Goal: Task Accomplishment & Management: Complete application form

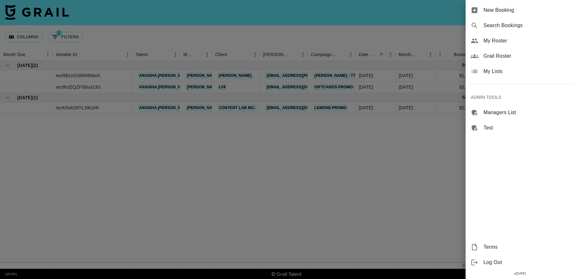
click at [499, 9] on span "New Booking" at bounding box center [527, 10] width 86 height 8
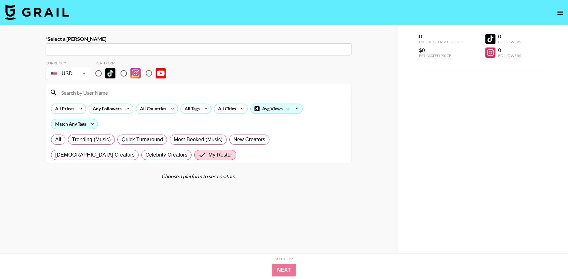
click at [165, 51] on input "text" at bounding box center [198, 49] width 299 height 7
click at [168, 49] on input "text" at bounding box center [198, 49] width 299 height 7
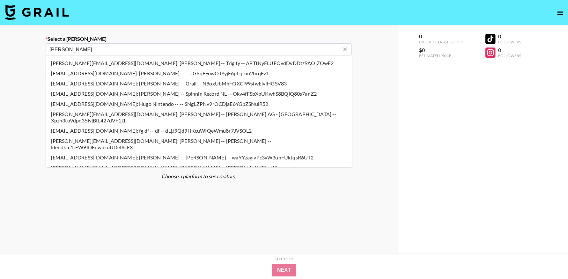
click at [154, 63] on li "hugo@trigify.io: Hugo Drake -- Trigify -- APTtNyELUFOvdDvDDtz9AOjZOwF2" at bounding box center [199, 63] width 306 height 10
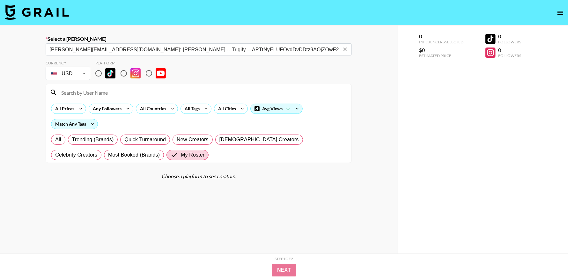
type input "hugo@trigify.io: Hugo Drake -- Trigify -- APTtNyELUFOvdDvDDtz9AOjZOwF2"
click at [100, 73] on input "radio" at bounding box center [98, 73] width 13 height 13
radio input "true"
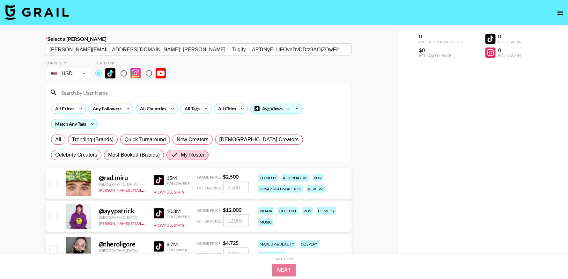
click at [99, 91] on input at bounding box center [202, 92] width 290 height 10
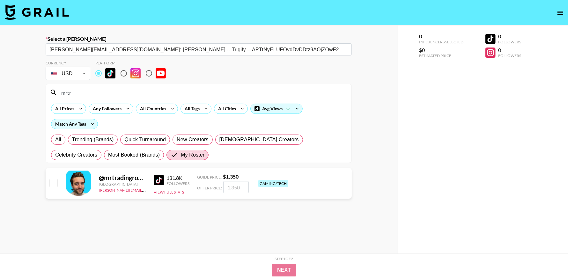
type input "mrtr"
click at [54, 184] on input "checkbox" at bounding box center [53, 183] width 8 height 8
checkbox input "true"
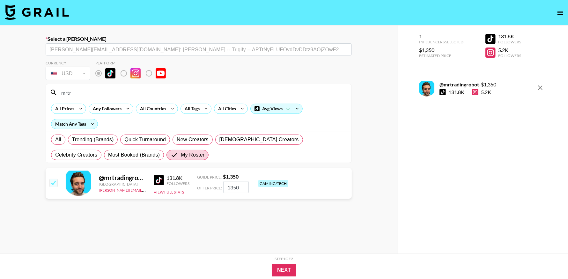
drag, startPoint x: 241, startPoint y: 187, endPoint x: 208, endPoint y: 187, distance: 32.9
click at [208, 187] on div "Offer Price: 1350" at bounding box center [223, 187] width 52 height 12
type input "3400"
click at [291, 271] on button "Next" at bounding box center [284, 270] width 25 height 13
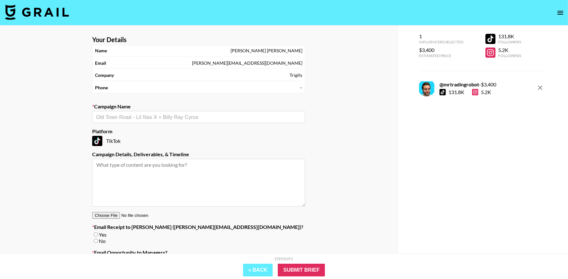
click at [197, 117] on input "text" at bounding box center [198, 117] width 205 height 7
type input "P"
click at [197, 132] on li "Add New Campaign: "Promo"" at bounding box center [198, 130] width 213 height 10
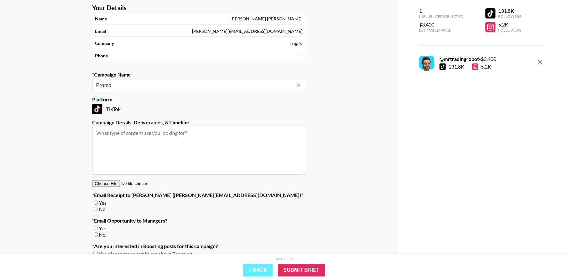
scroll to position [61, 0]
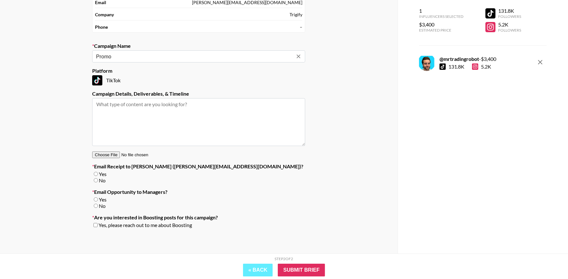
type input "Promo"
click at [96, 180] on input "No" at bounding box center [96, 180] width 4 height 4
radio input "true"
click at [96, 206] on input "No" at bounding box center [96, 206] width 4 height 4
radio input "true"
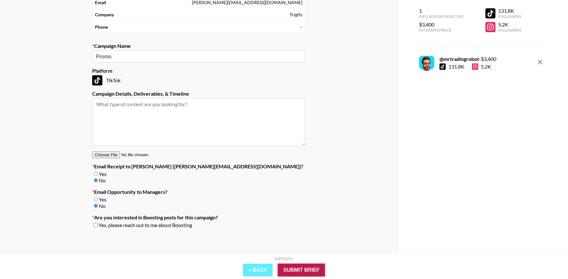
click at [314, 272] on input "Submit Brief" at bounding box center [301, 270] width 47 height 13
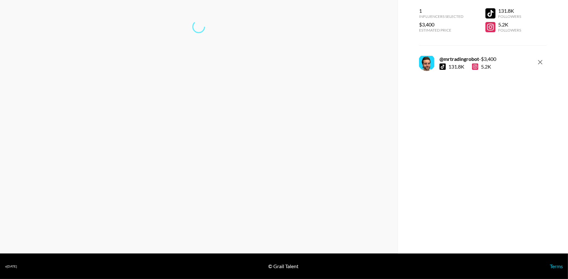
scroll to position [26, 0]
click at [197, 47] on link "Return to dashboard..." at bounding box center [199, 48] width 48 height 6
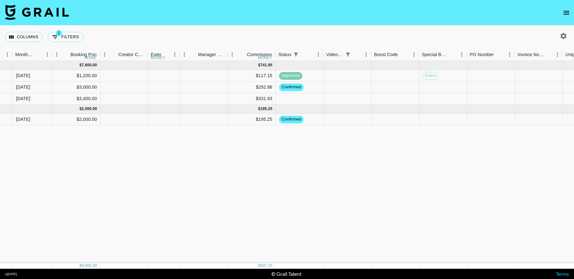
scroll to position [0, 383]
click at [117, 101] on div at bounding box center [124, 98] width 48 height 11
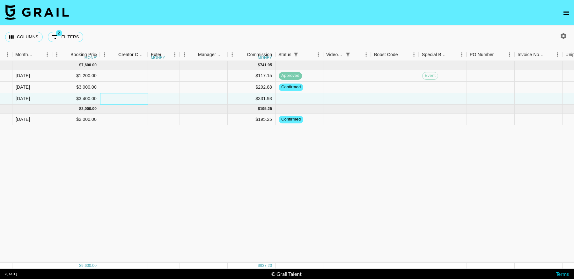
click at [117, 101] on div at bounding box center [124, 98] width 48 height 11
type input "3400"
click at [206, 97] on div at bounding box center [204, 98] width 48 height 11
type input "0"
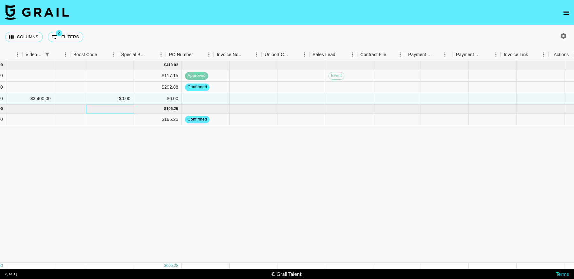
scroll to position [0, 684]
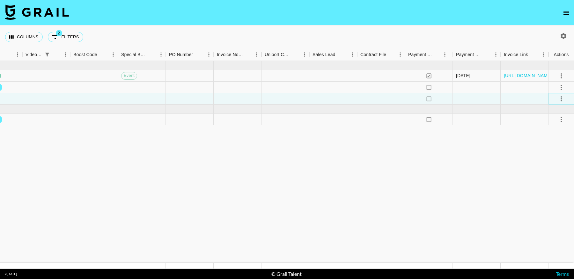
click at [558, 99] on icon "select merge strategy" at bounding box center [562, 99] width 8 height 8
click at [545, 157] on div "Approve" at bounding box center [547, 158] width 19 height 8
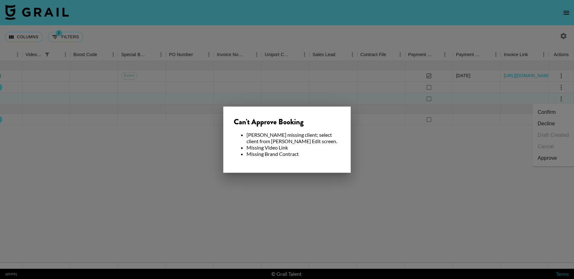
click at [402, 185] on div at bounding box center [287, 139] width 574 height 279
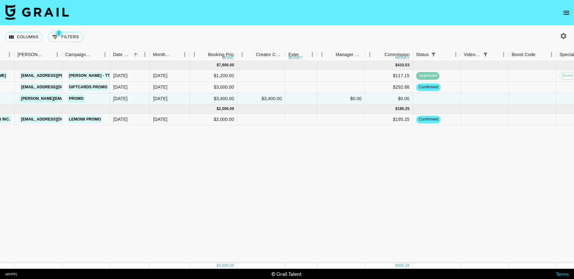
scroll to position [0, 162]
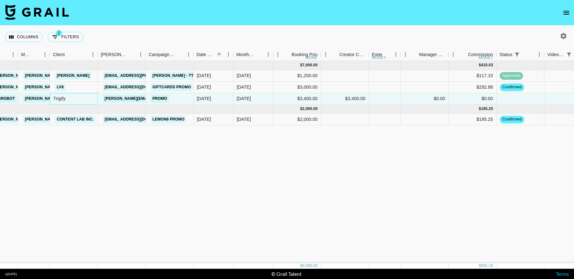
click at [64, 99] on div "Trigify" at bounding box center [74, 98] width 48 height 11
drag, startPoint x: 113, startPoint y: 98, endPoint x: 119, endPoint y: 100, distance: 6.7
click at [113, 98] on link "[PERSON_NAME][EMAIL_ADDRESS][DOMAIN_NAME]" at bounding box center [155, 99] width 104 height 8
click at [65, 101] on div "Trigify" at bounding box center [74, 98] width 48 height 11
click at [57, 100] on div "Trigify" at bounding box center [74, 98] width 48 height 11
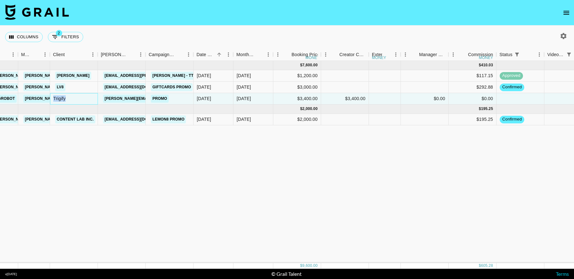
click at [57, 100] on div "Trigify" at bounding box center [74, 98] width 48 height 11
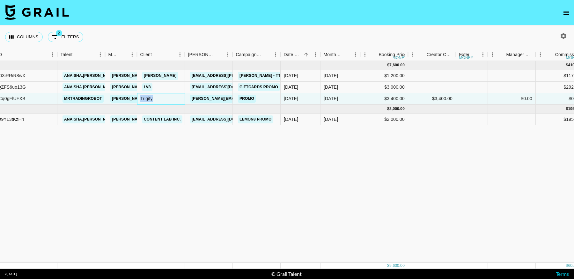
scroll to position [0, 75]
click at [214, 98] on link "[PERSON_NAME][EMAIL_ADDRESS][DOMAIN_NAME]" at bounding box center [242, 99] width 104 height 8
click at [219, 168] on div "Aug '25 ( 3 ) $ 7,600.00 $ 410.03 recRB1nO3iRRiR8wX anaisha.torres hugo@grail-t…" at bounding box center [554, 162] width 1259 height 202
click at [219, 95] on link "[PERSON_NAME][EMAIL_ADDRESS][DOMAIN_NAME]" at bounding box center [242, 99] width 104 height 8
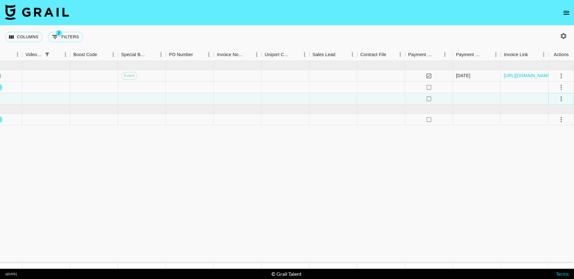
click at [564, 99] on icon "select merge strategy" at bounding box center [562, 99] width 8 height 8
click at [561, 113] on li "Confirm" at bounding box center [553, 112] width 41 height 11
click at [551, 137] on li "Draft Created" at bounding box center [553, 135] width 41 height 11
drag, startPoint x: 469, startPoint y: 230, endPoint x: 478, endPoint y: 228, distance: 9.1
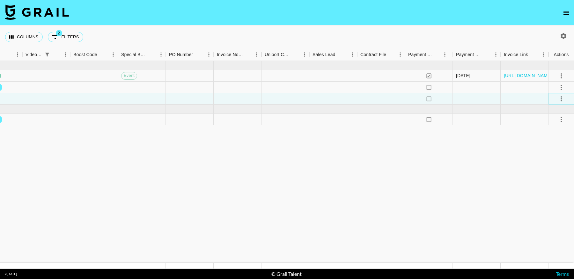
click at [561, 97] on icon "select merge strategy" at bounding box center [562, 99] width 8 height 8
click at [557, 156] on div "Approve" at bounding box center [547, 158] width 19 height 8
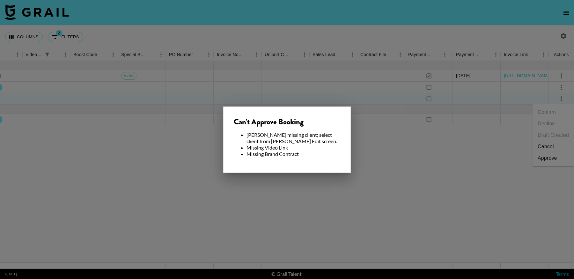
click at [401, 208] on div at bounding box center [287, 139] width 574 height 279
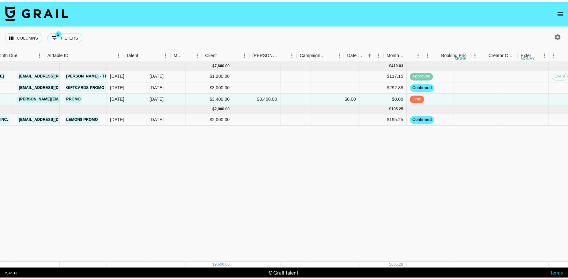
scroll to position [0, 0]
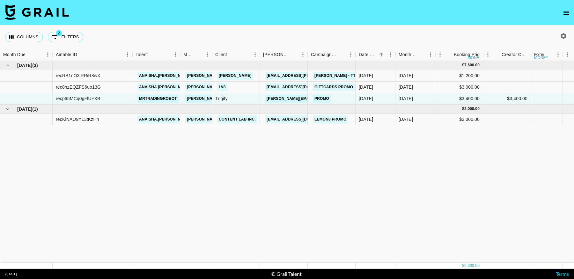
click at [570, 10] on icon "open drawer" at bounding box center [567, 13] width 8 height 8
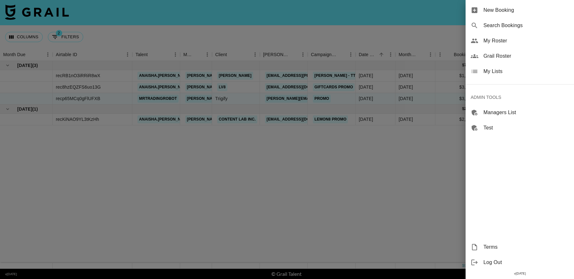
click at [219, 185] on div at bounding box center [287, 139] width 574 height 279
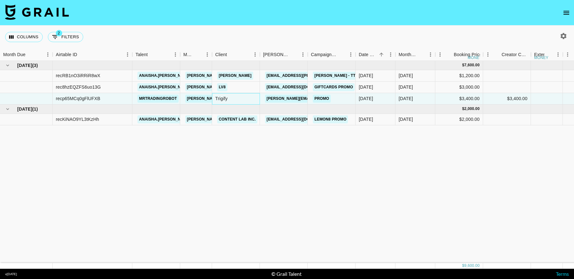
click at [228, 97] on div "Trigify" at bounding box center [236, 98] width 48 height 11
click at [159, 101] on link "mrtradingrobot" at bounding box center [158, 99] width 41 height 8
click at [228, 100] on div "Trigify" at bounding box center [236, 98] width 48 height 11
click at [225, 99] on div "Trigify" at bounding box center [236, 98] width 48 height 11
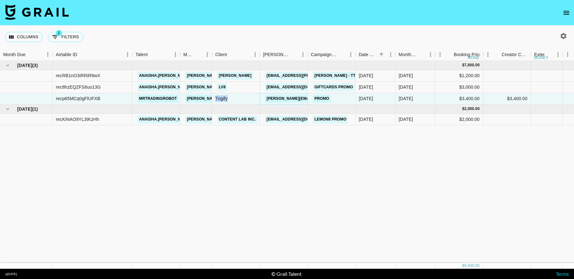
click at [280, 99] on link "[PERSON_NAME][EMAIL_ADDRESS][DOMAIN_NAME]" at bounding box center [317, 99] width 104 height 8
click at [325, 98] on link "Promo" at bounding box center [322, 99] width 18 height 8
click at [221, 99] on div "Trigify" at bounding box center [236, 98] width 48 height 11
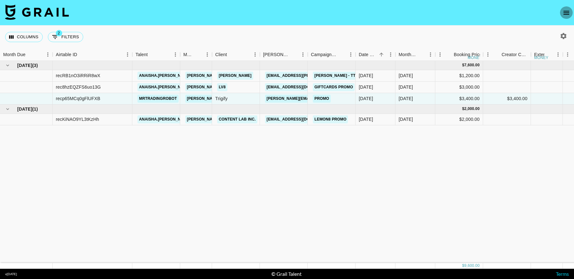
click at [567, 9] on icon "open drawer" at bounding box center [567, 13] width 8 height 8
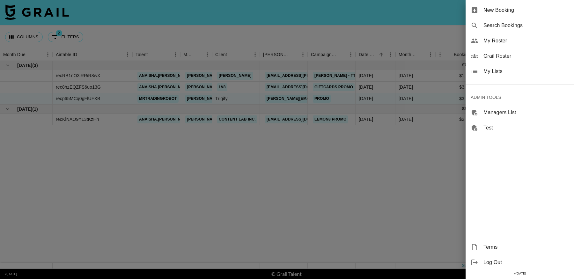
click at [388, 178] on div at bounding box center [287, 139] width 574 height 279
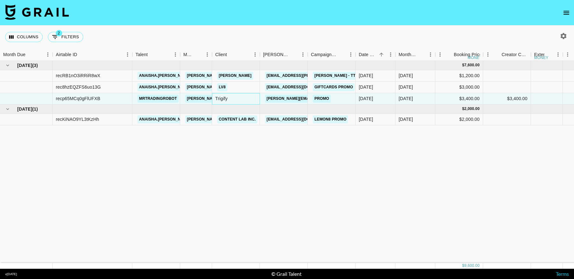
click at [224, 99] on div "Trigify" at bounding box center [236, 98] width 48 height 11
click at [222, 98] on div "Trigify" at bounding box center [236, 98] width 48 height 11
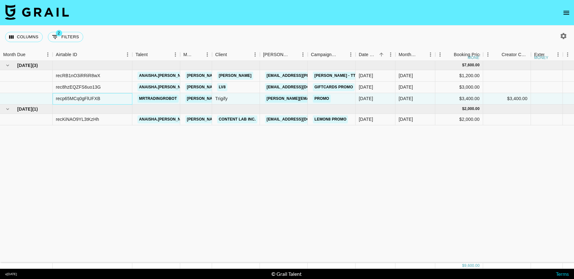
click at [81, 96] on div "recp65MCq0gFlUFXB" at bounding box center [78, 98] width 45 height 6
click at [557, 9] on nav at bounding box center [287, 13] width 574 height 26
click at [567, 11] on icon "open drawer" at bounding box center [567, 13] width 6 height 4
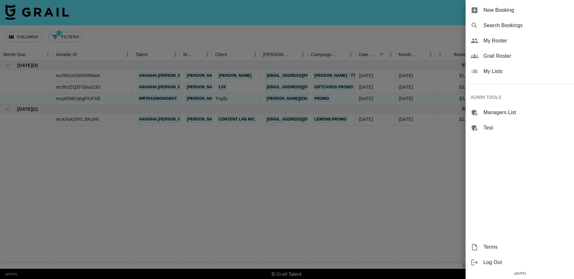
click at [515, 7] on span "New Booking" at bounding box center [527, 10] width 86 height 8
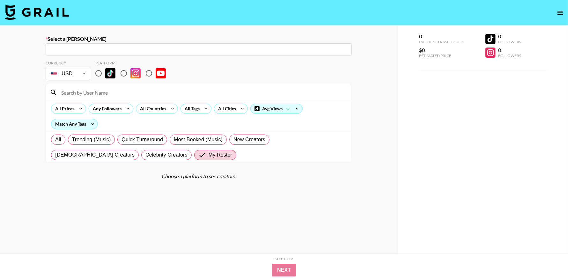
click at [87, 50] on input "text" at bounding box center [198, 49] width 299 height 7
click at [99, 52] on input "text" at bounding box center [198, 49] width 299 height 7
type input "hugo@trigify.io: Hugo Drake -- Trigify -- APTtNyELUFOvdDvDDtz9AOjZOwF2"
click at [229, 80] on div "Currency USD USD ​ Platform" at bounding box center [199, 71] width 306 height 21
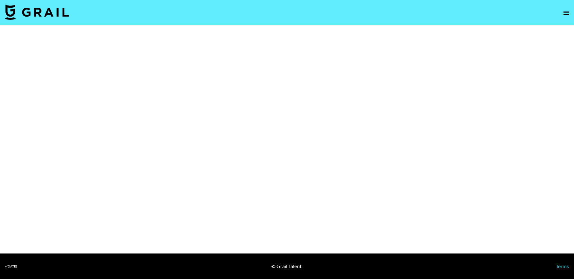
select select "Brand"
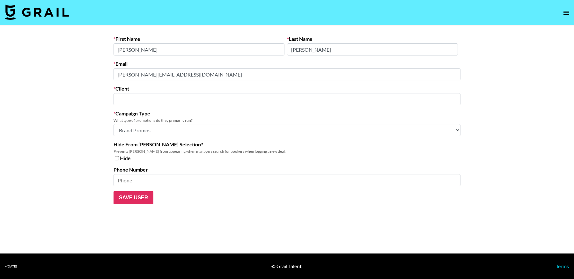
click at [348, 99] on input "text" at bounding box center [286, 99] width 339 height 7
click at [192, 101] on input "text" at bounding box center [286, 99] width 339 height 7
click at [189, 99] on input "text" at bounding box center [286, 99] width 339 height 7
click at [177, 101] on input "text" at bounding box center [286, 99] width 339 height 7
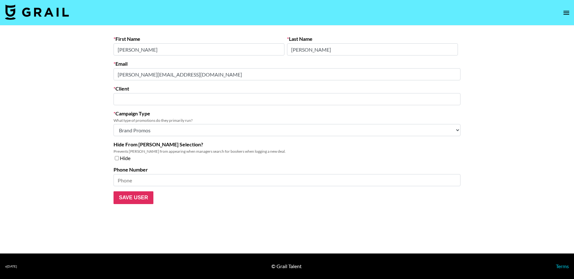
click at [138, 100] on input "text" at bounding box center [286, 99] width 339 height 7
click at [131, 99] on input "text" at bounding box center [286, 99] width 339 height 7
click at [187, 102] on input "text" at bounding box center [286, 99] width 339 height 7
type input "CYLNDR Studios"
click at [183, 97] on input "CYLNDR Studios" at bounding box center [282, 99] width 331 height 7
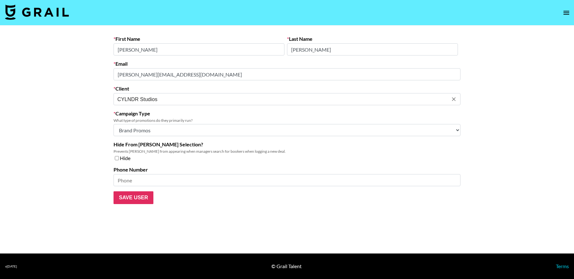
click at [182, 99] on input "CYLNDR Studios" at bounding box center [282, 99] width 331 height 7
click at [454, 99] on icon "Clear" at bounding box center [454, 99] width 4 height 4
click at [185, 112] on li "Add New Client: "trigify"" at bounding box center [287, 113] width 347 height 10
type input "CYLNDR Studios"
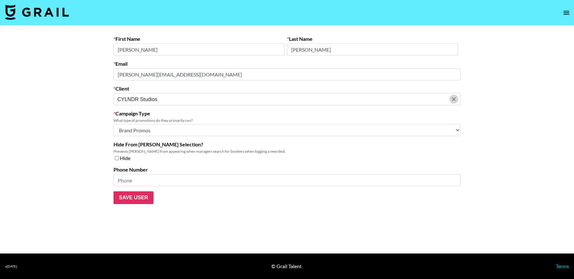
click at [455, 99] on icon "Clear" at bounding box center [454, 99] width 6 height 6
click at [172, 102] on input "text" at bounding box center [282, 99] width 331 height 7
click at [459, 100] on div "​" at bounding box center [287, 99] width 347 height 12
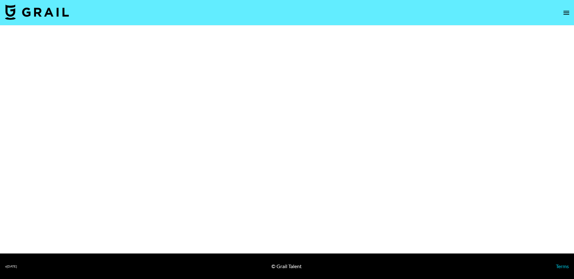
select select "Brand"
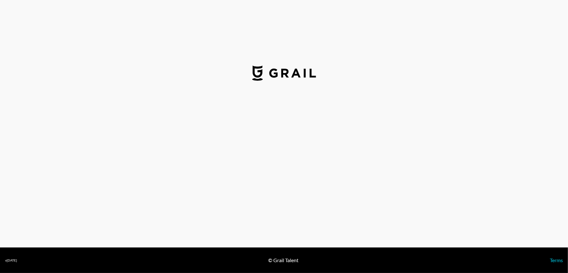
select select "GBP"
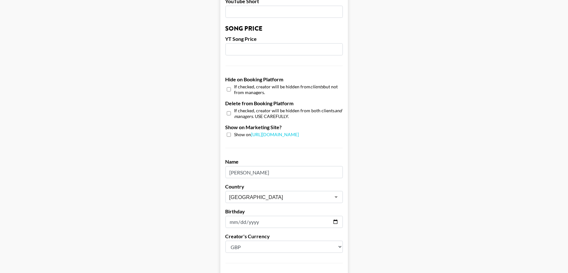
scroll to position [591, 0]
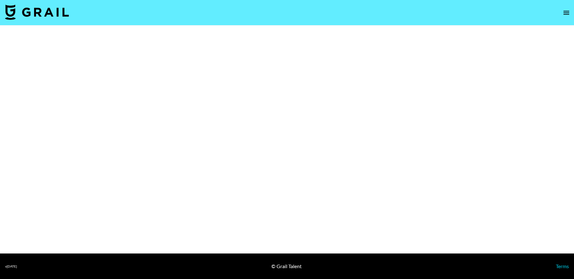
select select "Brand"
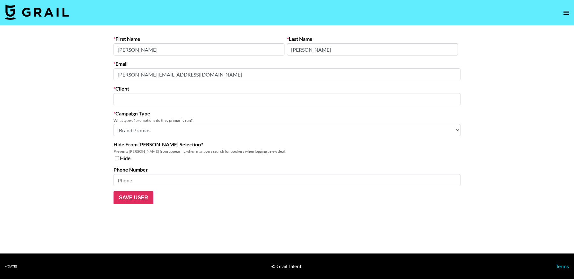
click at [171, 97] on input "text" at bounding box center [286, 99] width 339 height 7
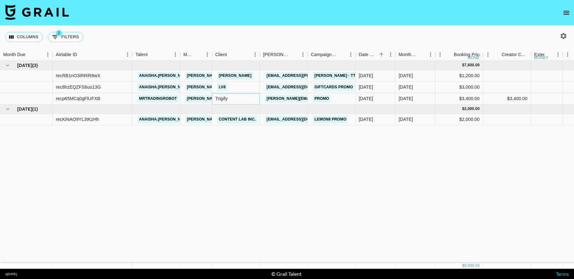
drag, startPoint x: 238, startPoint y: 95, endPoint x: 283, endPoint y: 97, distance: 44.4
click at [242, 96] on div "Trigify" at bounding box center [236, 98] width 48 height 11
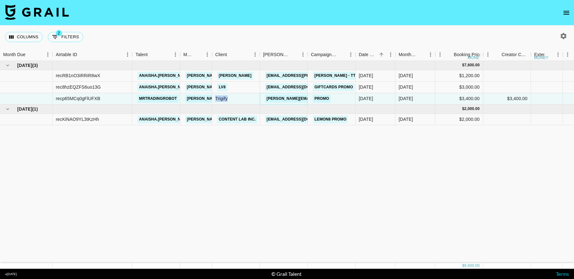
click at [295, 98] on link "[PERSON_NAME][EMAIL_ADDRESS][DOMAIN_NAME]" at bounding box center [317, 99] width 104 height 8
click at [225, 98] on link "Trigify" at bounding box center [226, 99] width 19 height 8
click at [86, 98] on div "recp65MCq0gFlUFXB" at bounding box center [78, 98] width 45 height 6
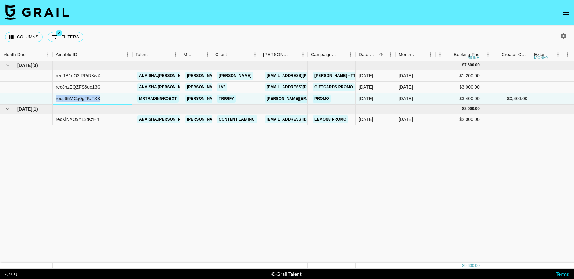
copy div "recp65MCq0gFlUFXB"
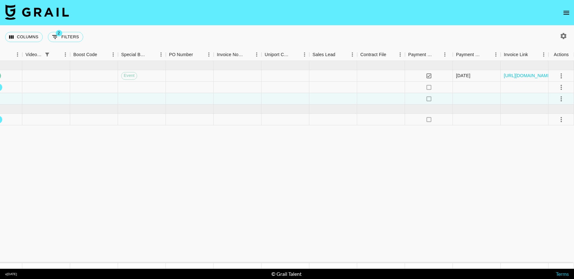
click at [559, 93] on button "select merge strategy" at bounding box center [561, 98] width 11 height 11
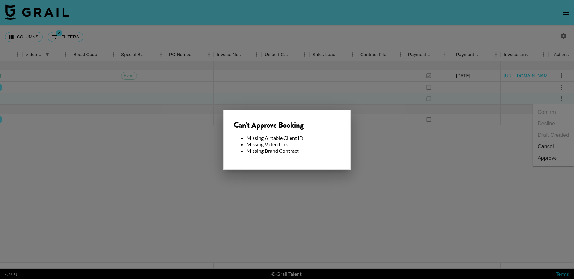
click at [408, 187] on div at bounding box center [287, 139] width 574 height 279
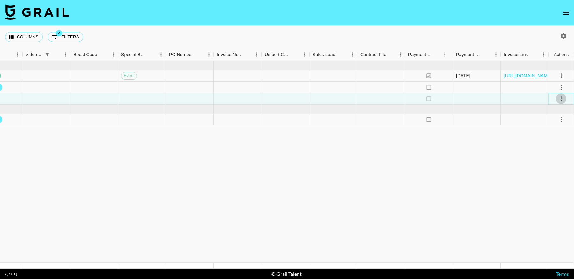
click at [562, 95] on icon "select merge strategy" at bounding box center [562, 99] width 8 height 8
click at [543, 161] on div "Approve" at bounding box center [547, 158] width 19 height 8
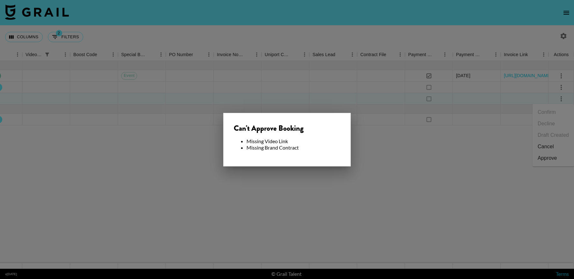
click at [424, 176] on div at bounding box center [287, 139] width 574 height 279
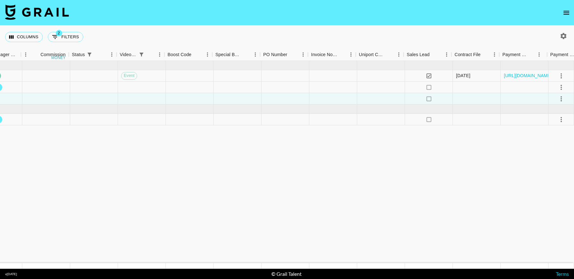
scroll to position [0, 482]
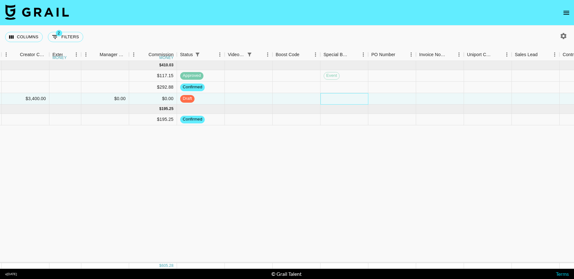
click at [359, 100] on div at bounding box center [345, 98] width 48 height 11
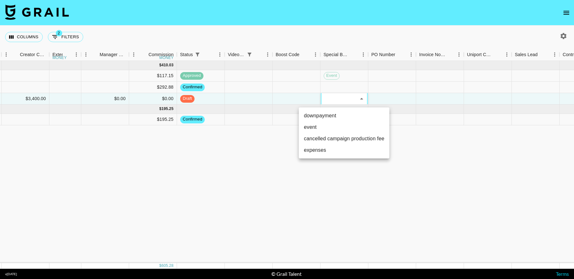
click at [341, 131] on li "event" at bounding box center [344, 127] width 91 height 11
type input "event"
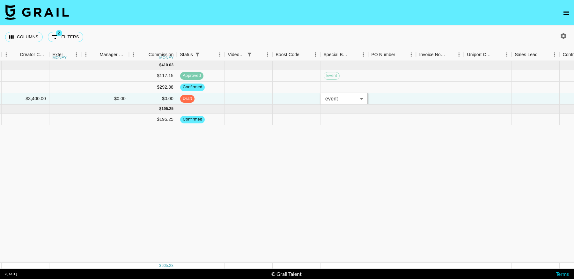
click at [458, 176] on div "Aug '25 ( 3 ) $ 7,600.00 $ 410.03 recRB1nO3iRRiR8wX anaisha.torres hugo@grail-t…" at bounding box center [147, 162] width 1259 height 202
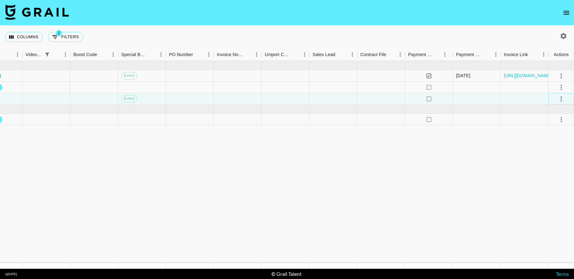
click at [562, 96] on icon "select merge strategy" at bounding box center [562, 99] width 8 height 8
click at [552, 159] on div "Approve" at bounding box center [547, 158] width 19 height 8
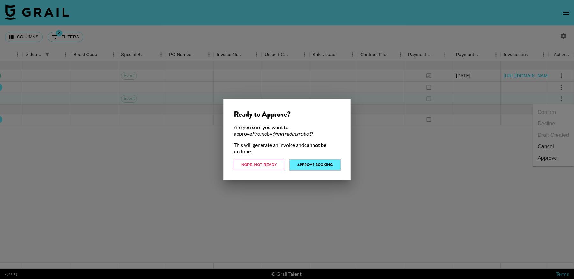
click at [318, 164] on button "Approve Booking" at bounding box center [315, 165] width 51 height 10
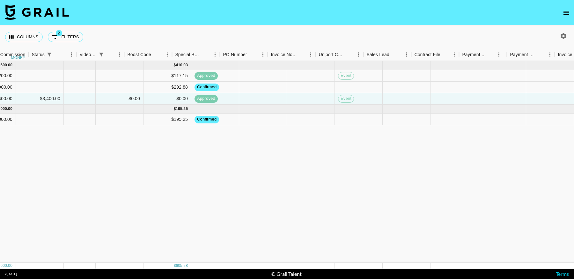
scroll to position [0, 464]
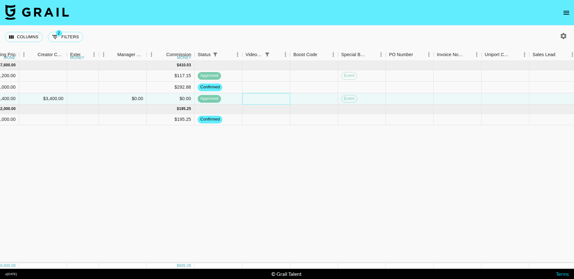
click at [275, 98] on div at bounding box center [266, 98] width 48 height 11
type input "https://www.tiktok.com/@mr.tiktok.shop1/video/6932469454819347717?lang=en"
click at [325, 159] on div "Aug '25 ( 3 ) $ 7,600.00 $ 410.03 recRB1nO3iRRiR8wX anaisha.torres hugo@grail-t…" at bounding box center [165, 162] width 1259 height 202
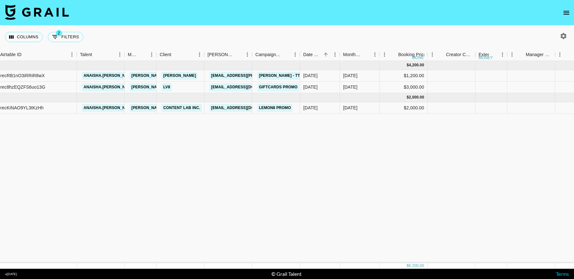
scroll to position [0, 57]
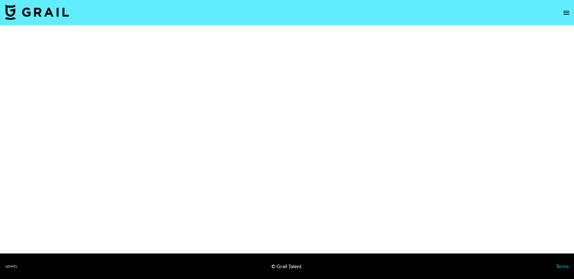
select select "Brand"
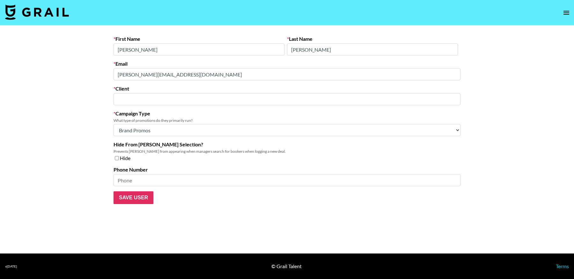
click at [140, 97] on input "text" at bounding box center [286, 99] width 339 height 7
click at [141, 99] on input "text" at bounding box center [286, 99] width 339 height 7
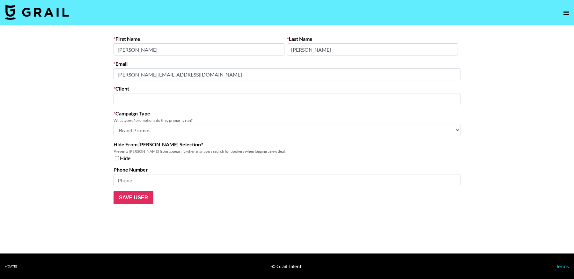
click at [141, 99] on input "text" at bounding box center [286, 99] width 339 height 7
click at [152, 99] on input "text" at bounding box center [286, 99] width 339 height 7
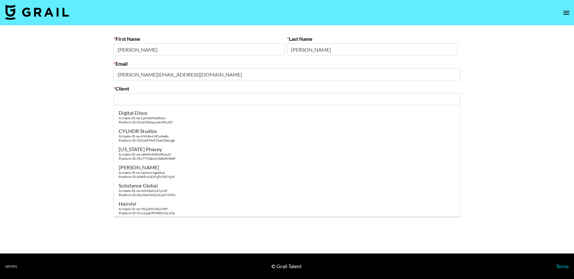
click at [190, 133] on select "Choose Type... Song Promos Brand Promos Both (They work at an agency)" at bounding box center [287, 130] width 347 height 12
click at [157, 133] on select "Choose Type... Song Promos Brand Promos Both (They work at an agency)" at bounding box center [287, 130] width 347 height 12
click at [132, 181] on input at bounding box center [287, 180] width 347 height 12
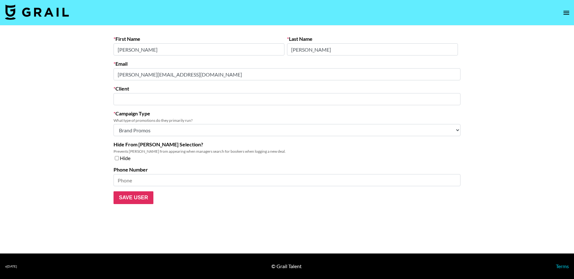
click at [145, 133] on select "Choose Type... Song Promos Brand Promos Both (They work at an agency)" at bounding box center [287, 130] width 347 height 12
click at [134, 99] on input "text" at bounding box center [286, 99] width 339 height 7
click at [158, 99] on input "text" at bounding box center [286, 99] width 339 height 7
click at [145, 96] on input "text" at bounding box center [286, 99] width 339 height 7
click at [166, 111] on li "Add New Client: "trigify"" at bounding box center [287, 113] width 347 height 10
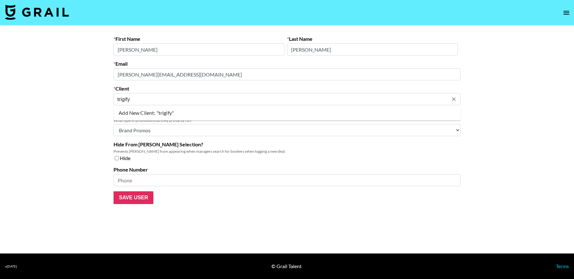
type input "Add New Client: "trigify""
click at [238, 98] on input "Add New Client: "trigify"" at bounding box center [282, 99] width 331 height 7
drag, startPoint x: 78, startPoint y: 93, endPoint x: 71, endPoint y: 93, distance: 6.7
click at [71, 93] on main "First Name Hugo Last Name Drake Email hugo@trigify.io Client Add New Client: "t…" at bounding box center [287, 140] width 574 height 228
click at [310, 110] on li "Add New Client: "trigify"" at bounding box center [287, 113] width 347 height 10
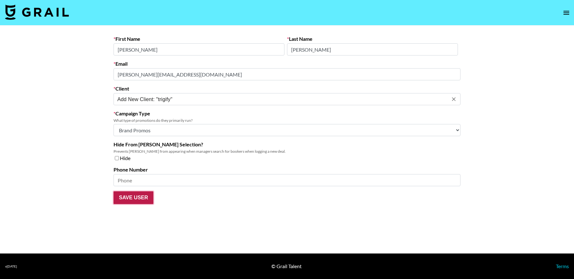
click at [135, 200] on input "Save User" at bounding box center [134, 197] width 40 height 13
click at [206, 96] on input "Add New Client: "trigify"" at bounding box center [282, 99] width 331 height 7
click at [201, 104] on div "Add New Client: "trigify" ​" at bounding box center [287, 99] width 347 height 12
click at [176, 101] on input "Add New Client: "trigify"" at bounding box center [282, 99] width 331 height 7
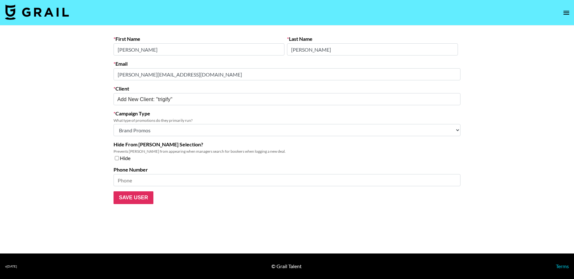
click at [0, 108] on body "First Name Hugo Last Name Drake Email hugo@trigify.io Client Add New Client: "t…" at bounding box center [287, 139] width 574 height 279
click at [388, 110] on form "First Name Hugo Last Name Drake Email hugo@trigify.io Client Add New Client: "t…" at bounding box center [287, 120] width 347 height 168
click at [564, 11] on icon "open drawer" at bounding box center [567, 13] width 8 height 8
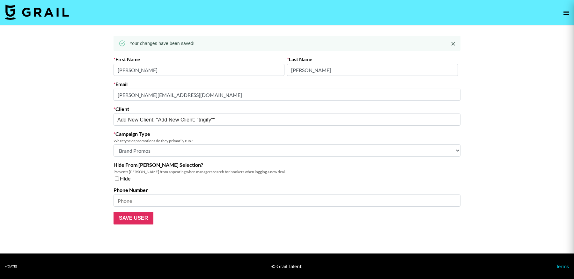
type input "trigify"
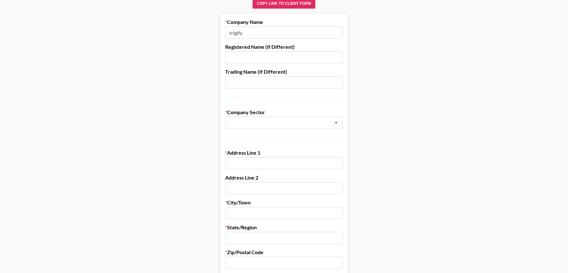
scroll to position [61, 0]
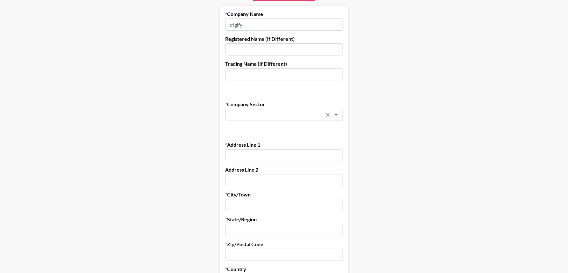
click at [284, 114] on input "text" at bounding box center [275, 114] width 93 height 7
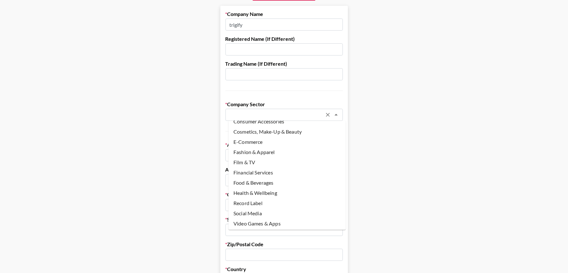
scroll to position [36, 0]
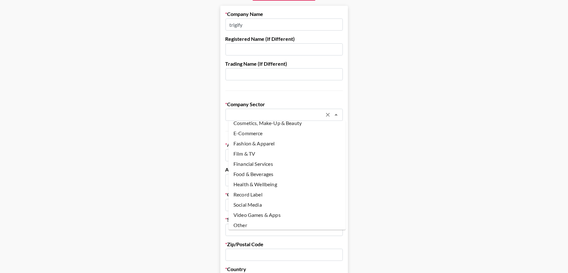
click at [298, 224] on li "Other" at bounding box center [286, 225] width 117 height 10
type input "Other"
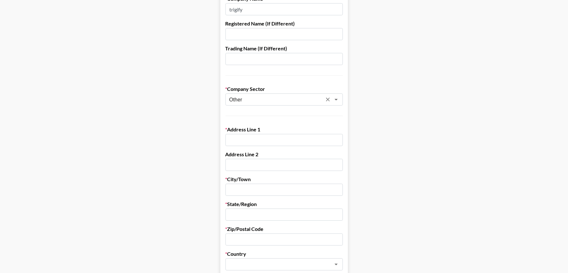
scroll to position [85, 0]
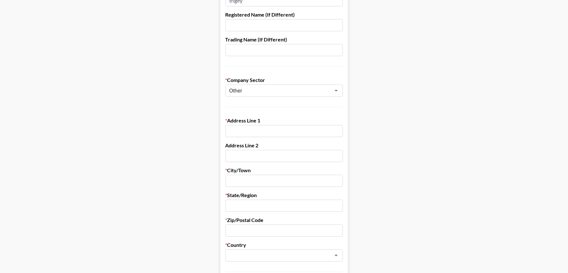
click at [276, 123] on div "Address Line 1" at bounding box center [284, 127] width 117 height 20
click at [279, 131] on input "text" at bounding box center [284, 131] width 117 height 12
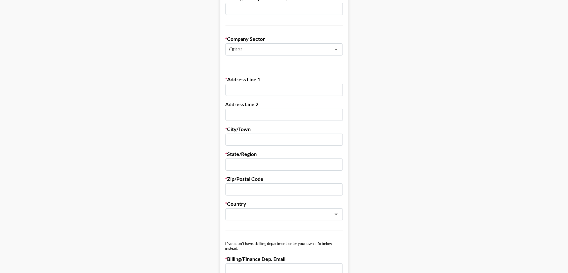
scroll to position [130, 0]
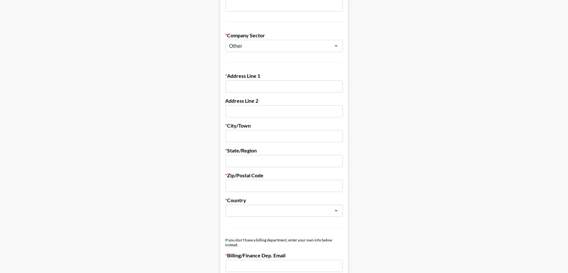
click at [290, 86] on input "text" at bounding box center [284, 86] width 117 height 12
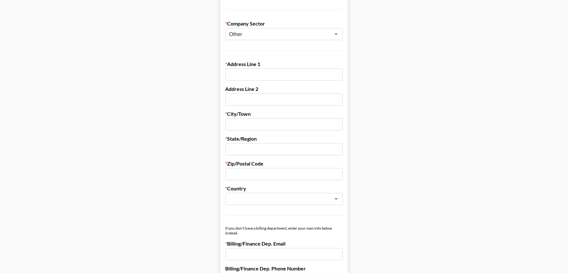
scroll to position [142, 0]
click at [282, 67] on div "Address Line 1" at bounding box center [284, 70] width 117 height 20
click at [282, 73] on input "text" at bounding box center [284, 74] width 117 height 12
type input "Flat 19 [PERSON_NAME][GEOGRAPHIC_DATA]"
type input "[GEOGRAPHIC_DATA]"
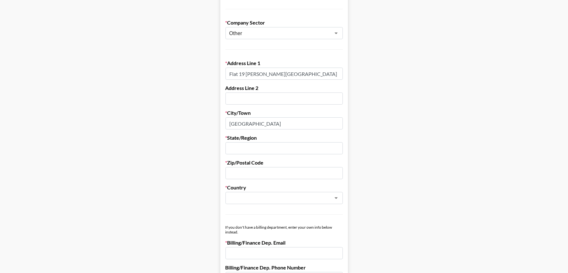
type input "Select a State"
type input "SW8 3RJ"
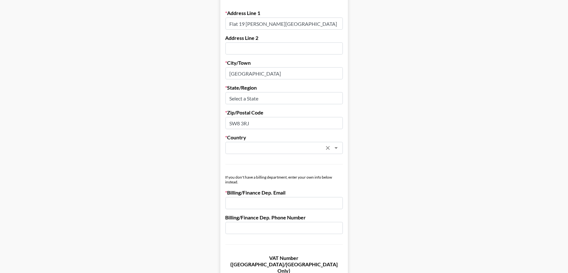
scroll to position [200, 0]
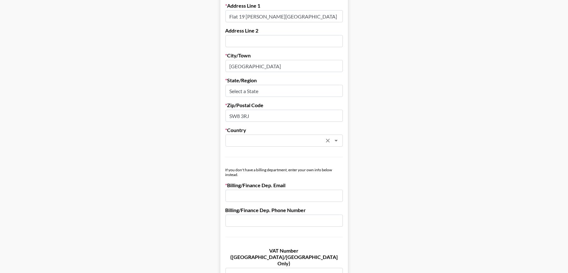
click at [266, 138] on input "text" at bounding box center [275, 140] width 93 height 7
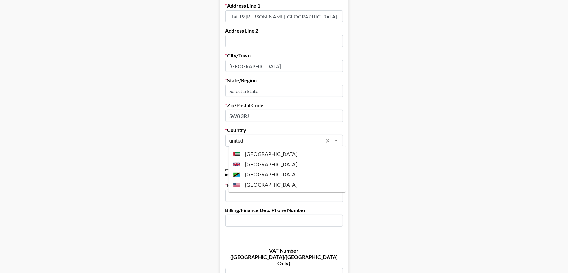
click at [275, 168] on li "[GEOGRAPHIC_DATA]" at bounding box center [286, 164] width 117 height 10
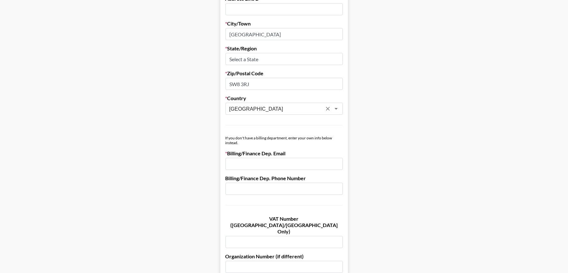
scroll to position [261, 0]
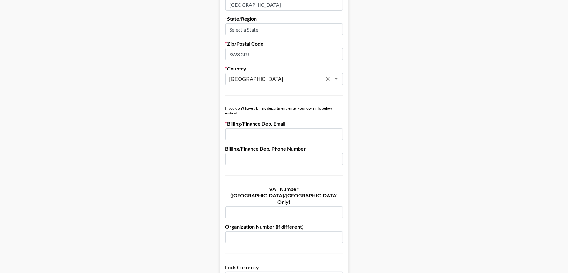
type input "[GEOGRAPHIC_DATA]"
click at [297, 132] on input "email" at bounding box center [284, 134] width 117 height 12
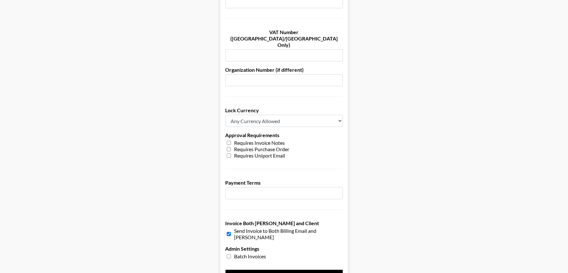
scroll to position [455, 0]
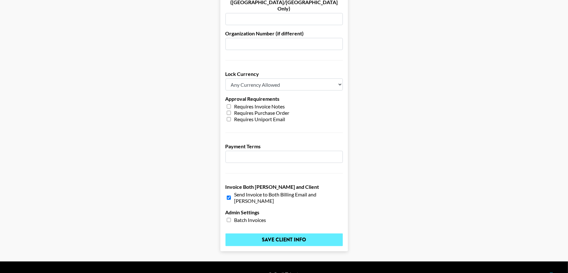
type input "[PERSON_NAME][EMAIL_ADDRESS][DOMAIN_NAME]"
click at [296, 234] on input "Save Client Info" at bounding box center [284, 240] width 117 height 13
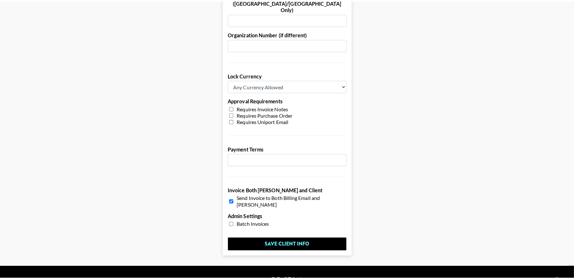
scroll to position [0, 0]
